Goal: Transaction & Acquisition: Purchase product/service

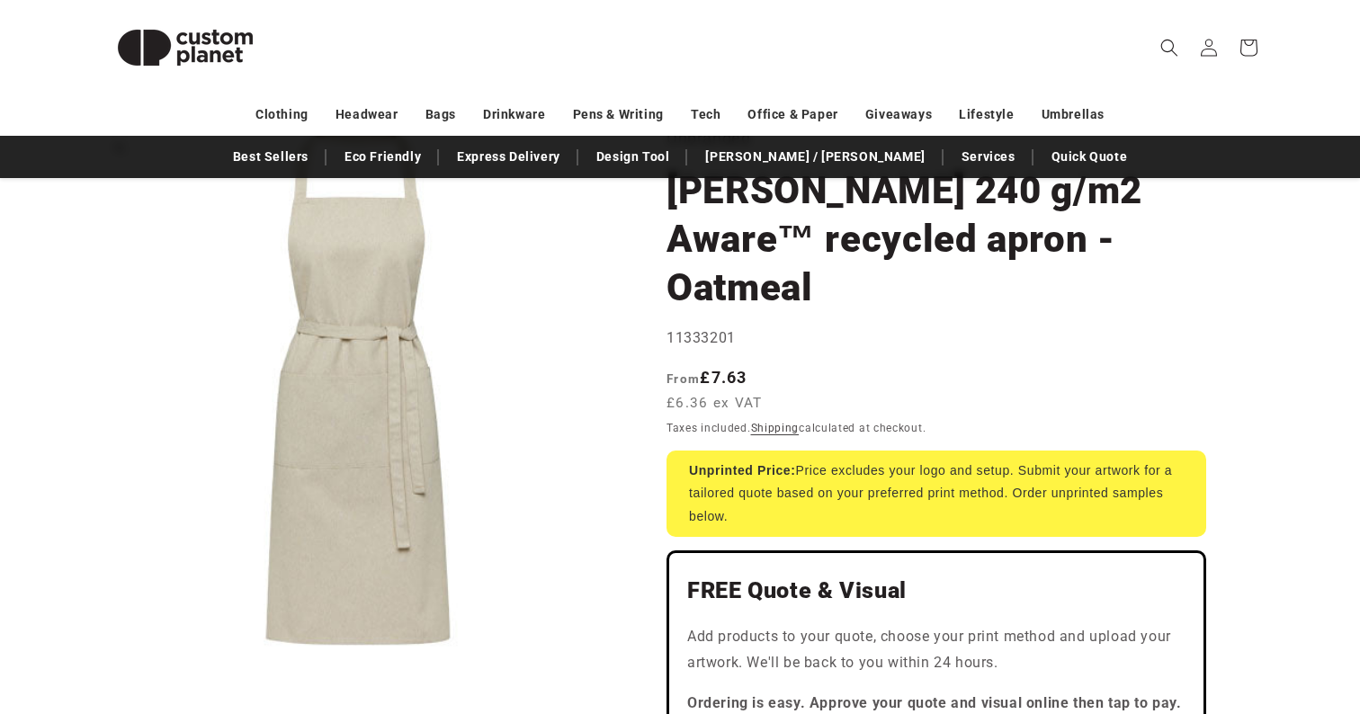
scroll to position [148, 0]
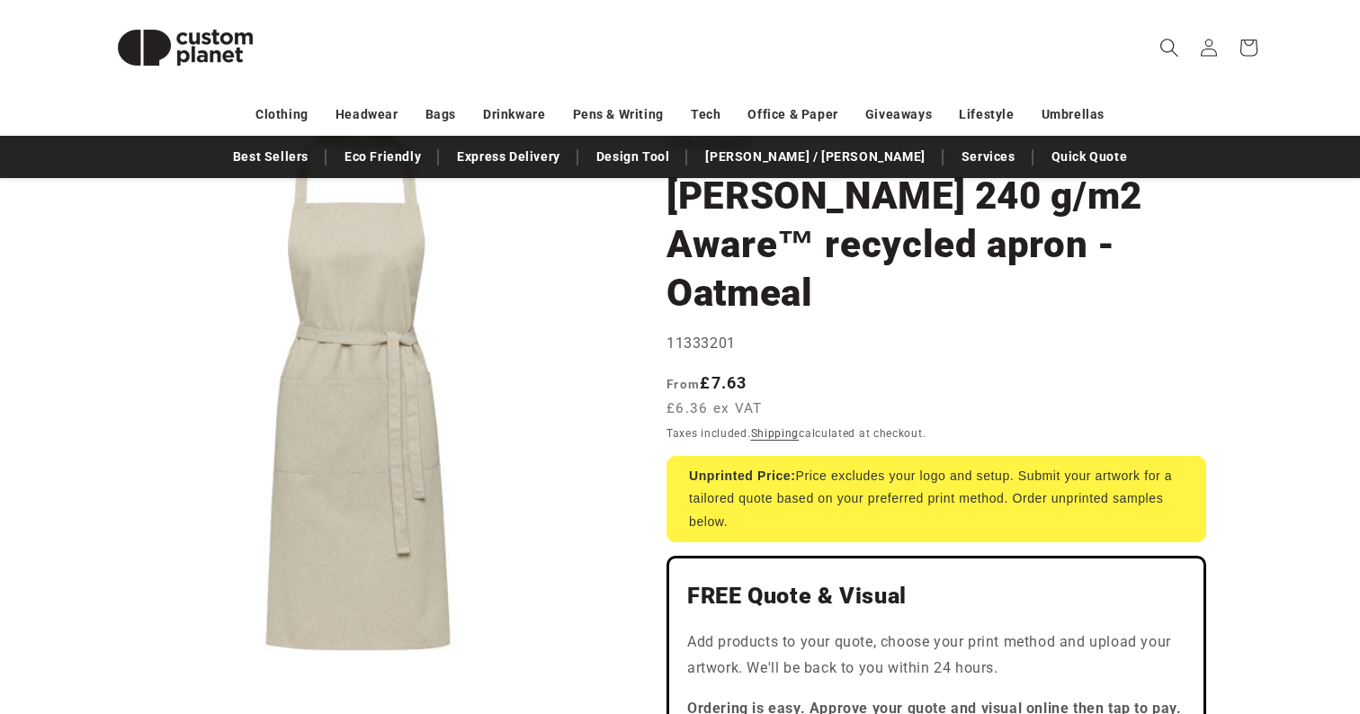
click at [1168, 42] on icon "Search" at bounding box center [1168, 47] width 19 height 19
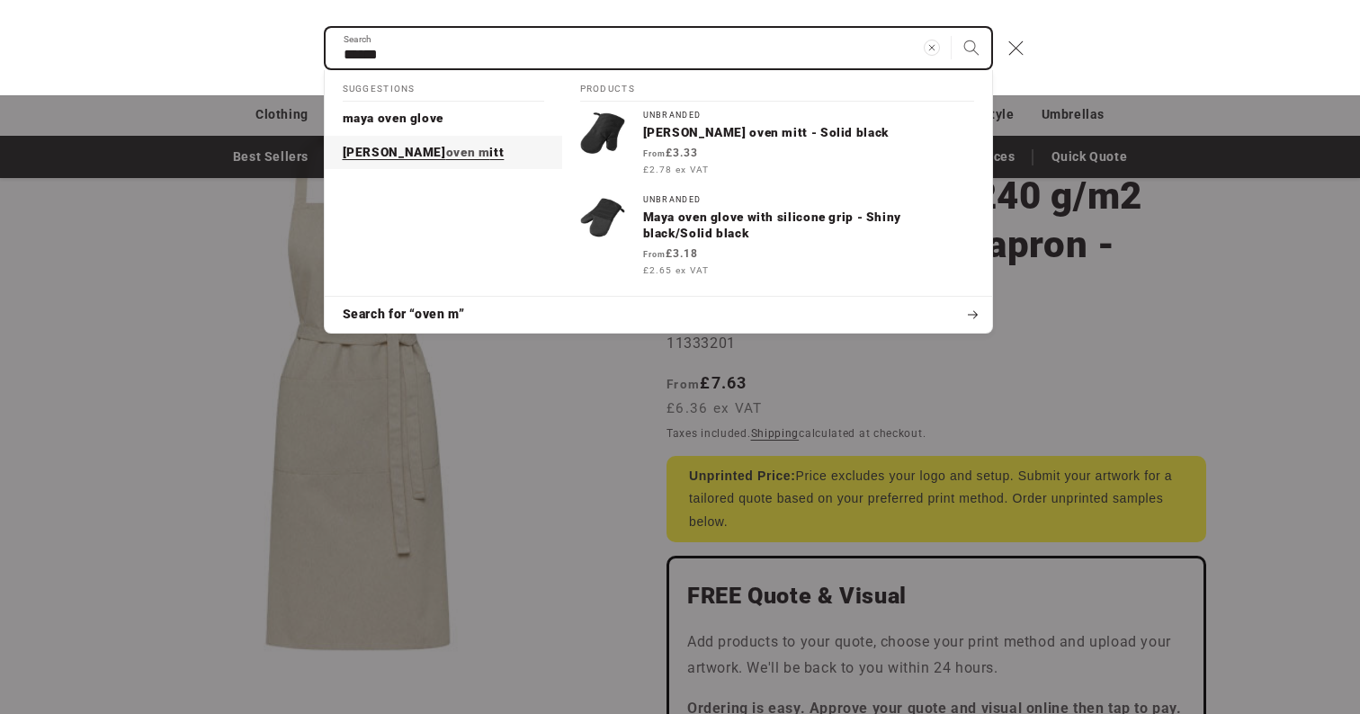
type input "******"
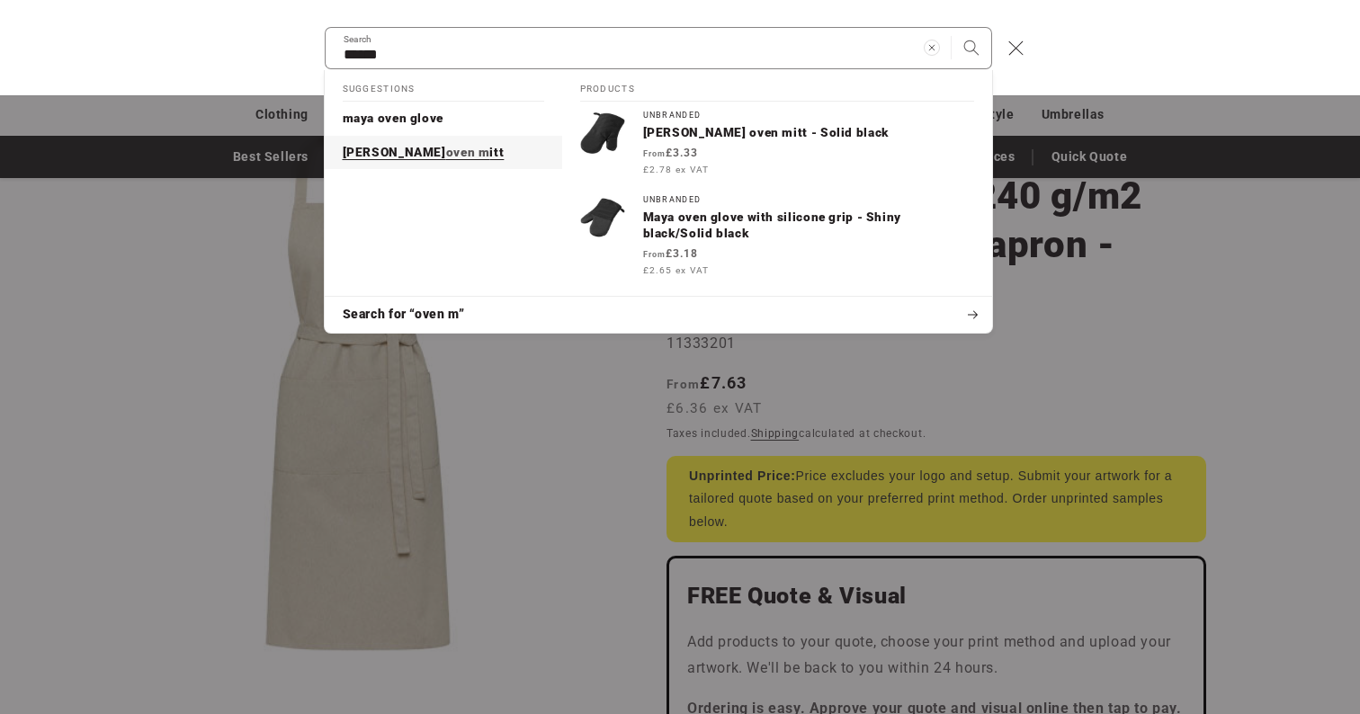
click at [484, 146] on link "zander oven m itt" at bounding box center [443, 153] width 237 height 34
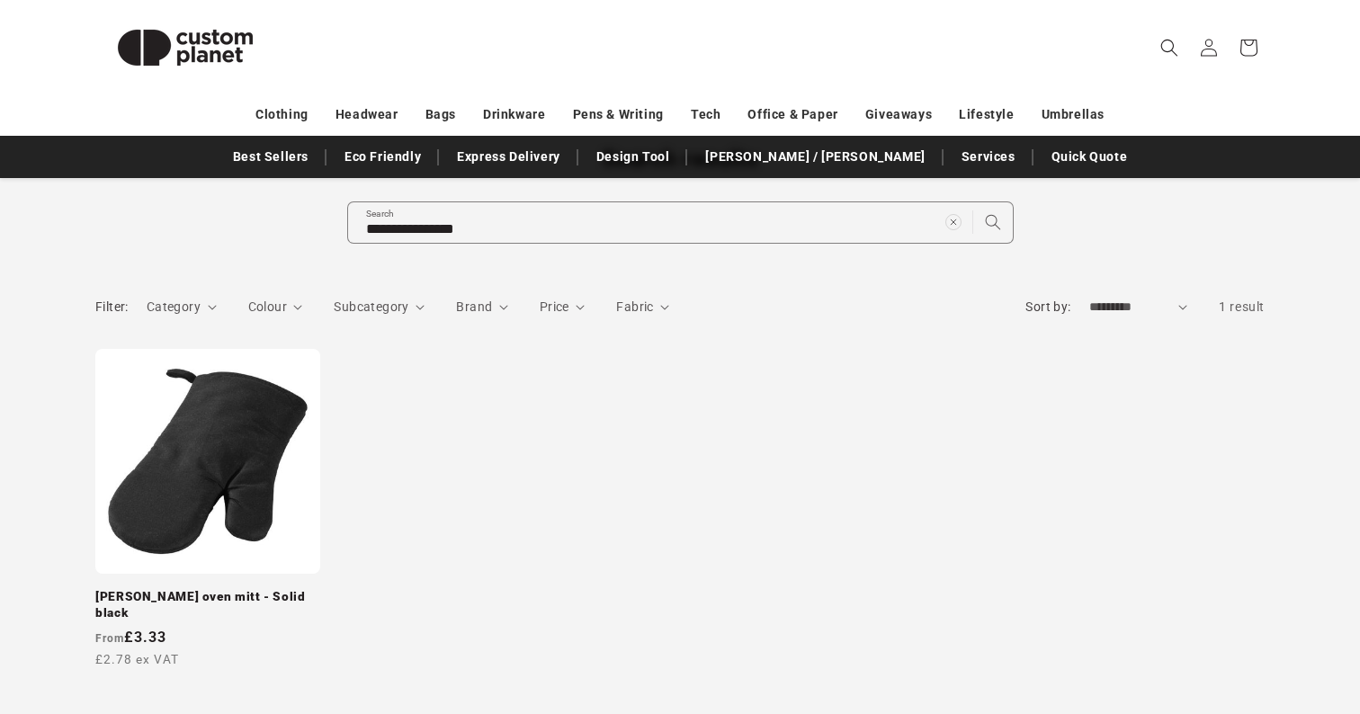
scroll to position [172, 0]
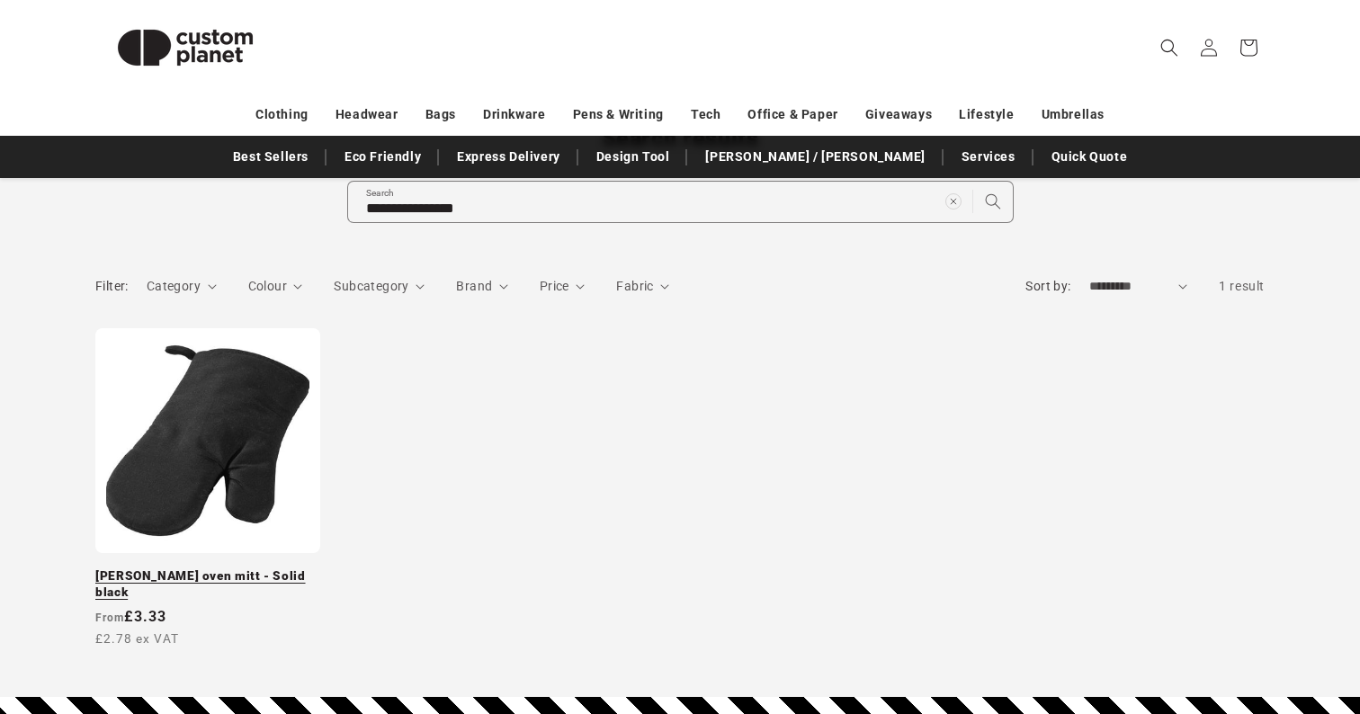
click at [103, 568] on link "[PERSON_NAME] oven mitt - Solid black" at bounding box center [207, 583] width 225 height 31
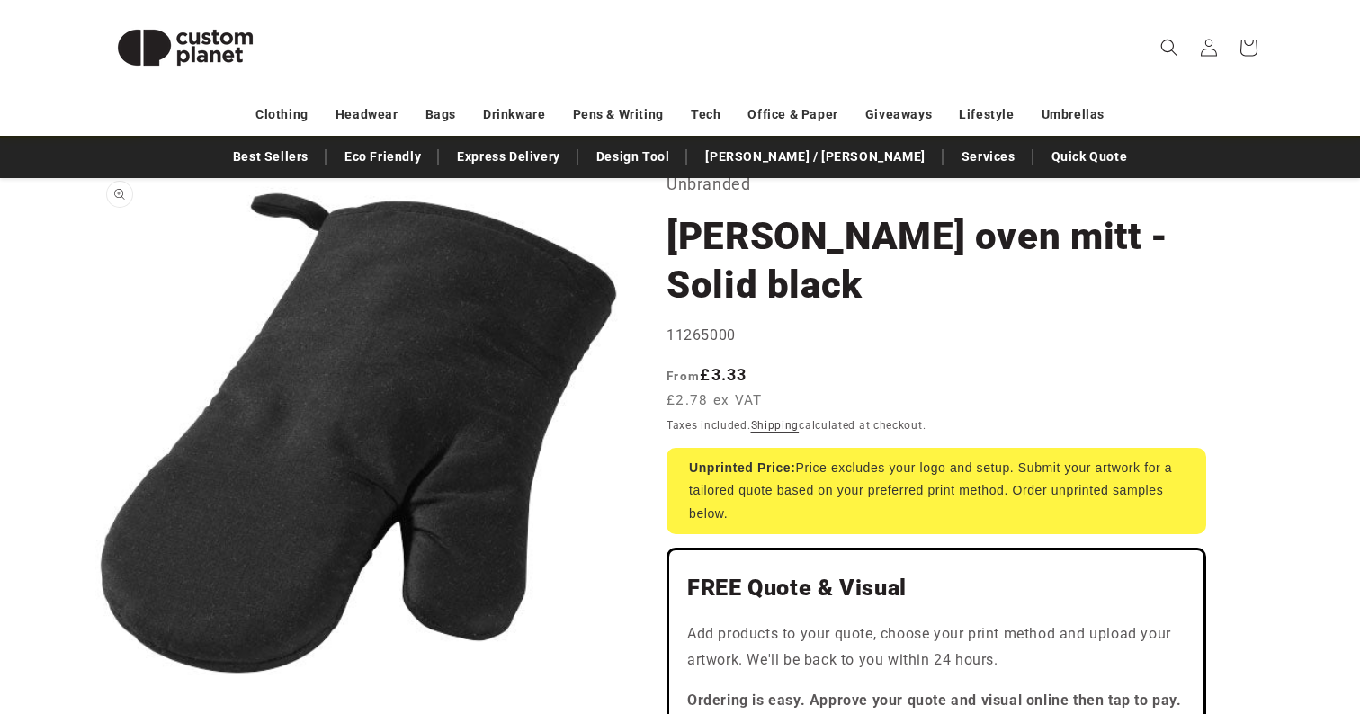
scroll to position [106, 0]
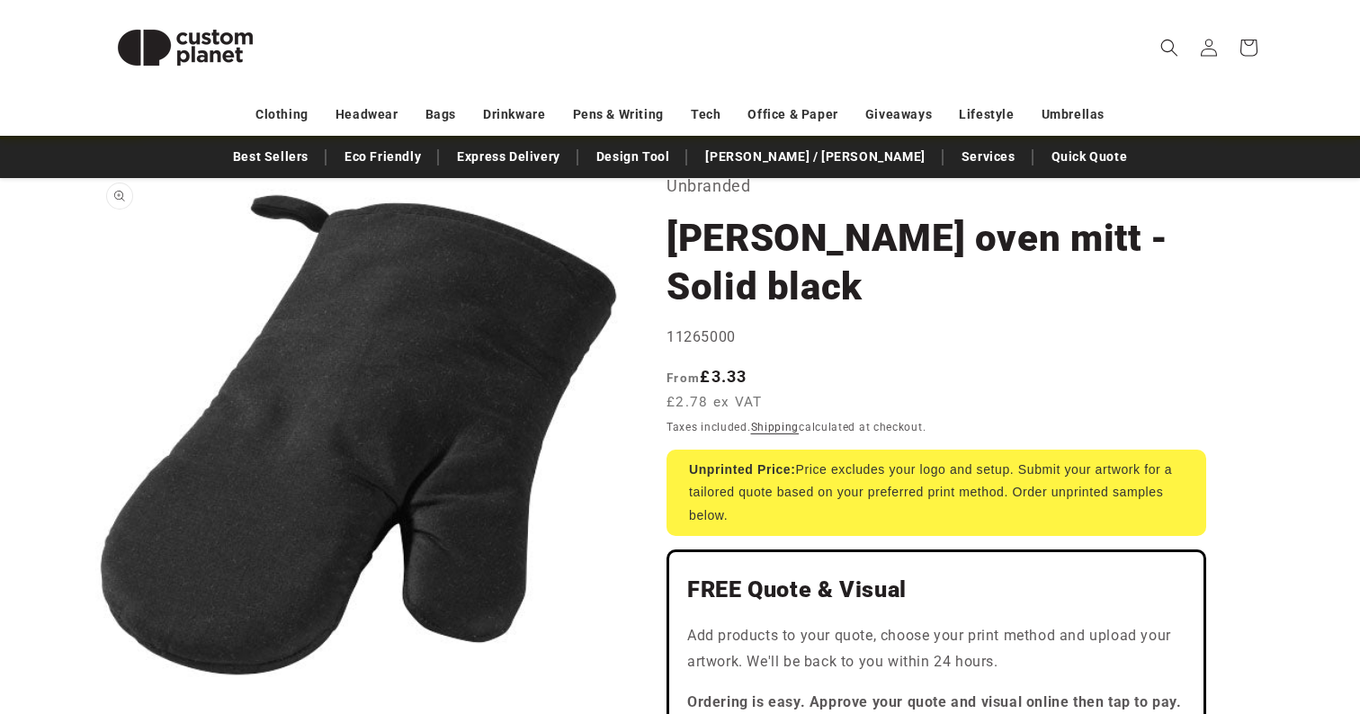
click at [95, 698] on button "Open media 1 in modal" at bounding box center [95, 698] width 0 height 0
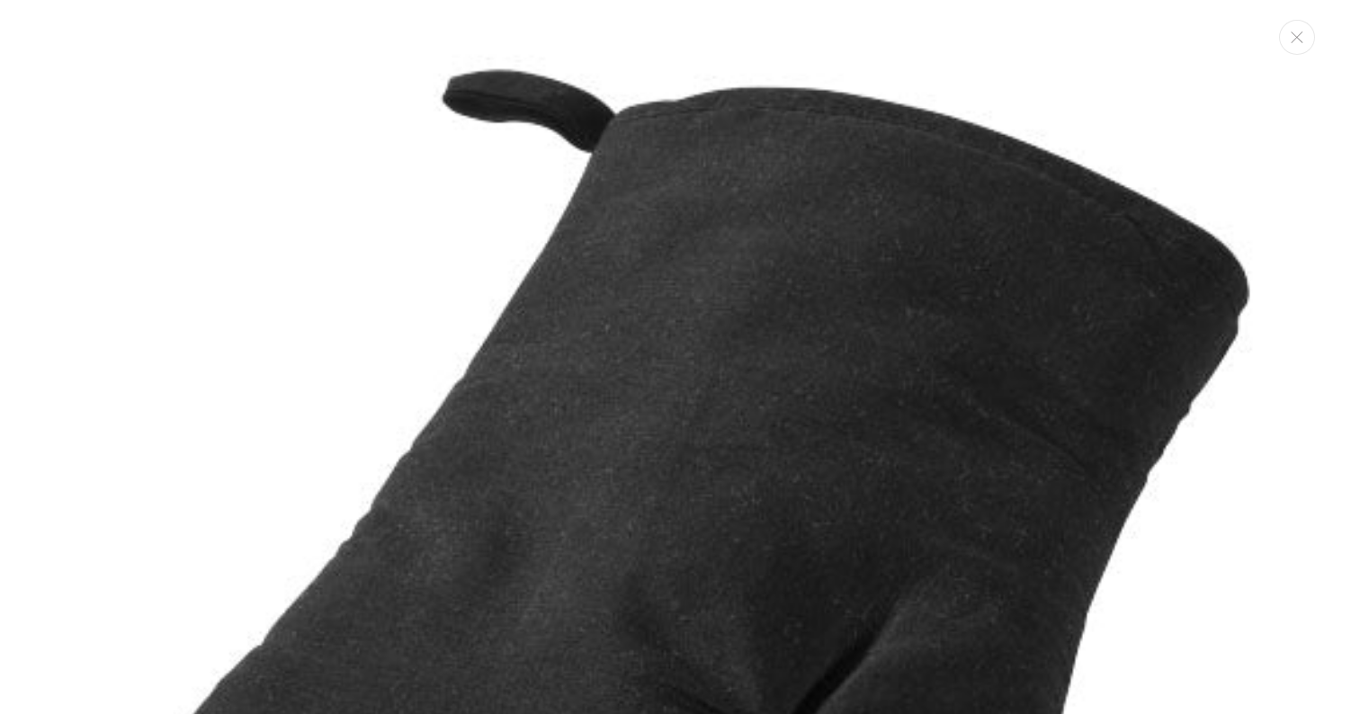
scroll to position [18, 0]
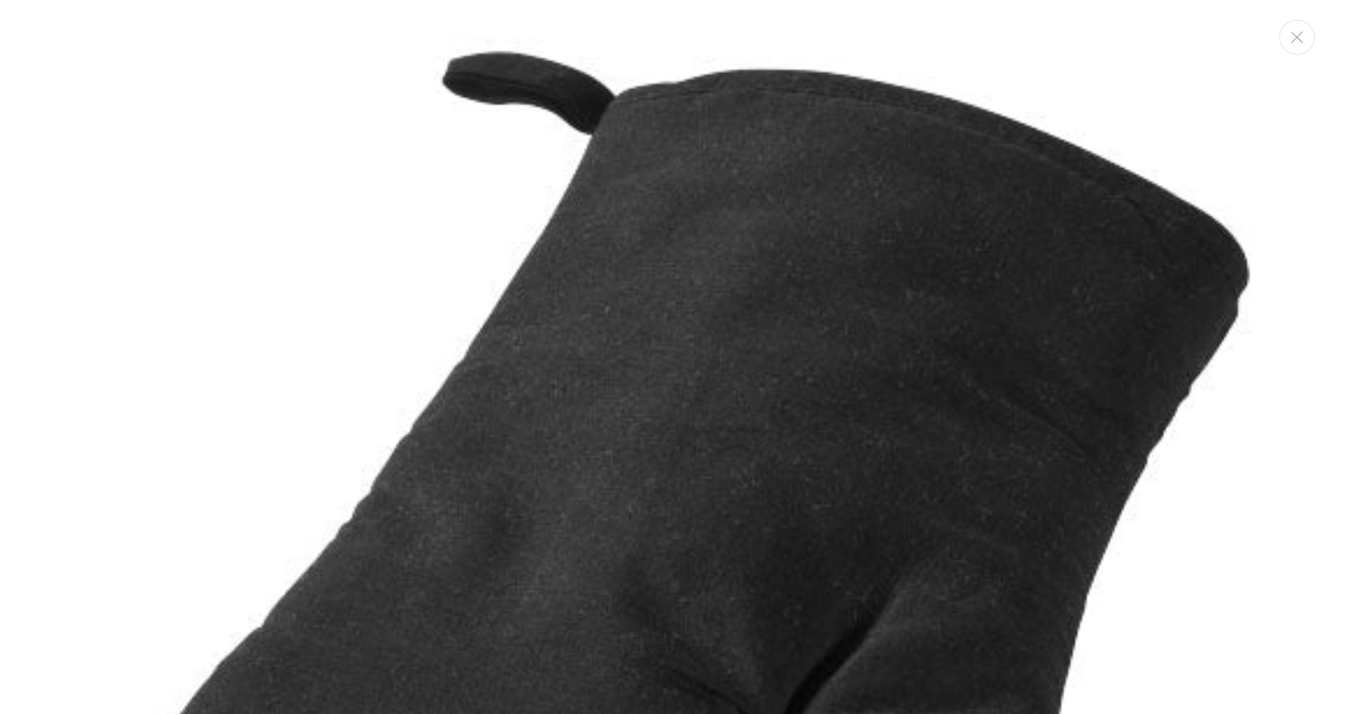
click at [969, 463] on img "Media gallery" at bounding box center [680, 581] width 1162 height 1162
